Goal: Find specific page/section

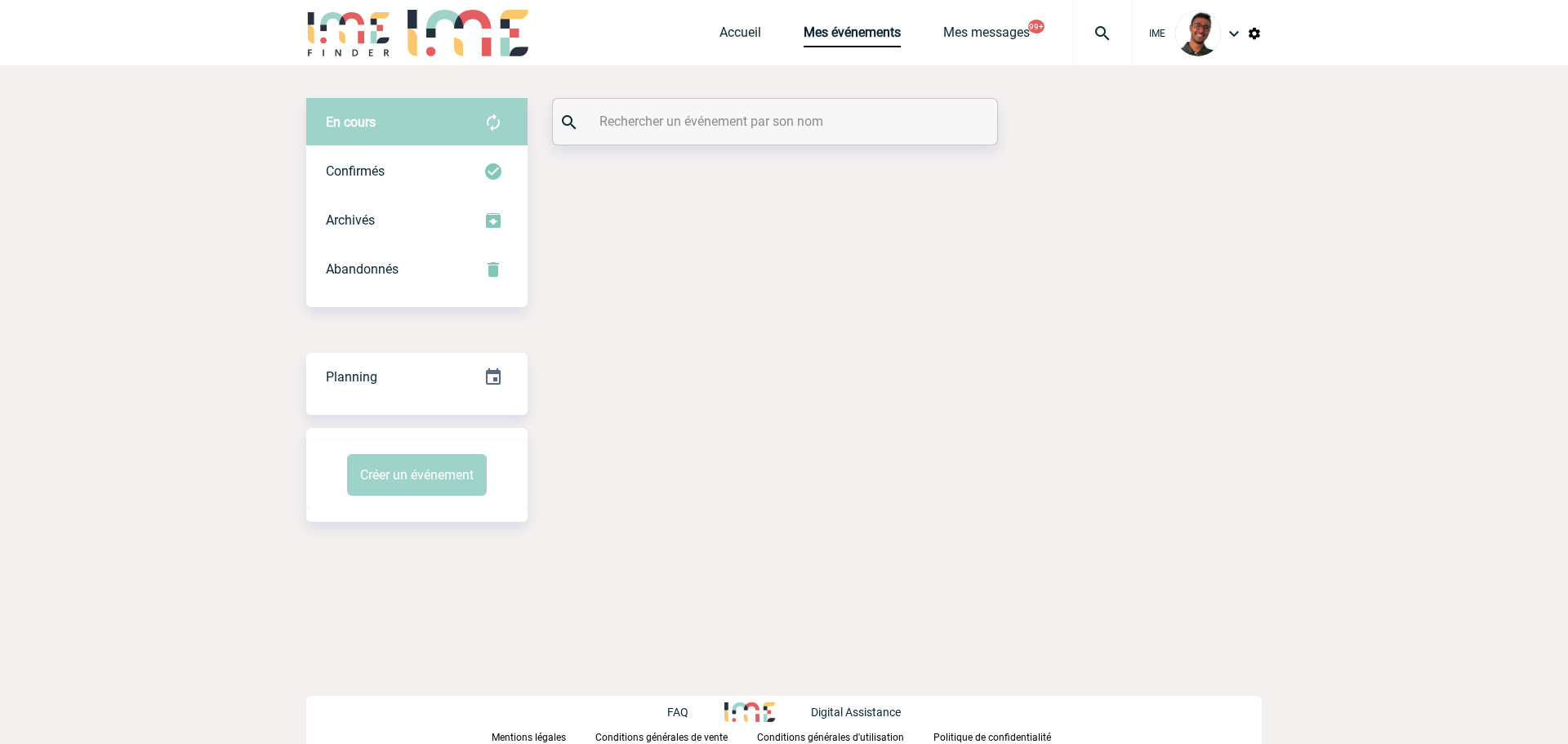
click at [687, 124] on input "text" at bounding box center [777, 121] width 363 height 24
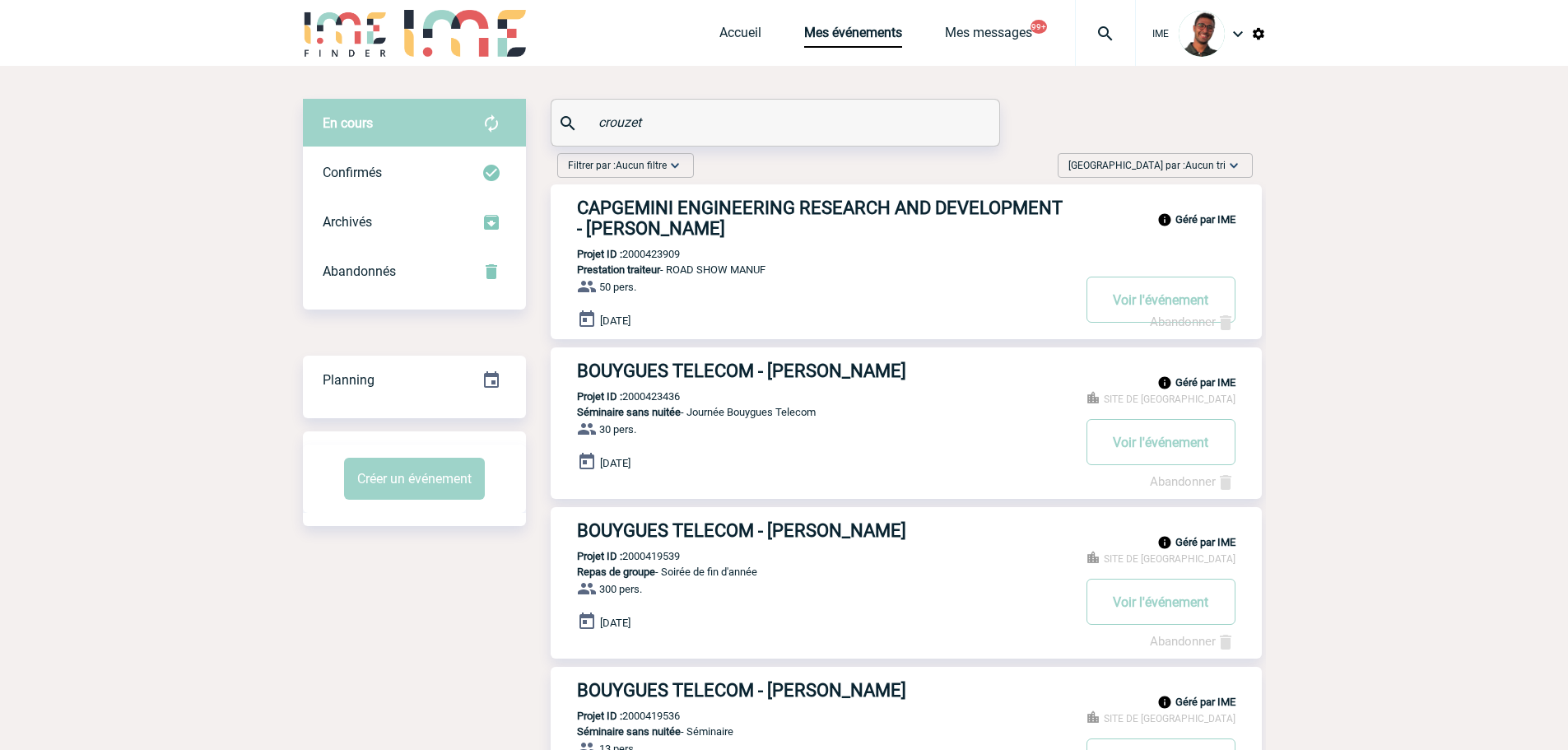
type input "crouzet"
